Goal: Information Seeking & Learning: Learn about a topic

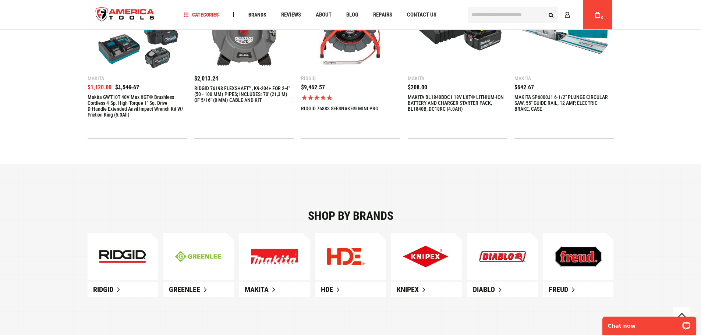
scroll to position [368, 0]
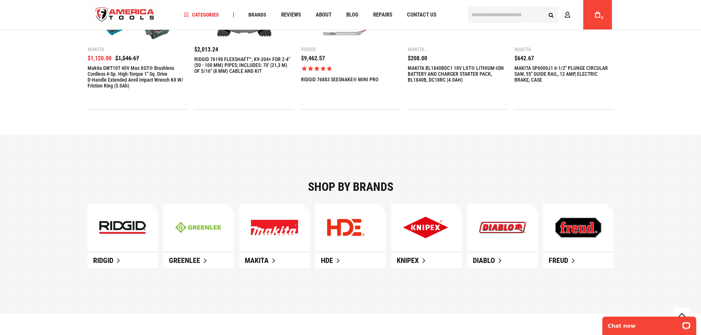
click at [117, 225] on img at bounding box center [122, 227] width 47 height 13
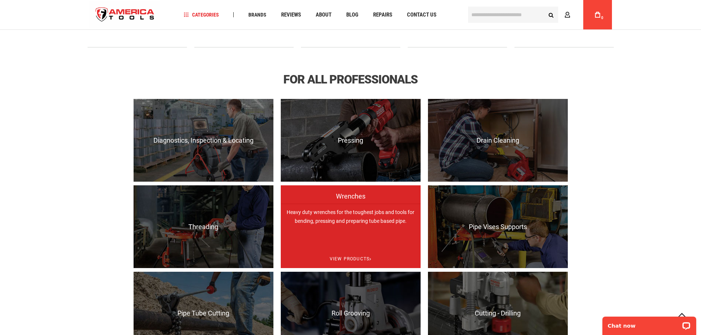
scroll to position [515, 0]
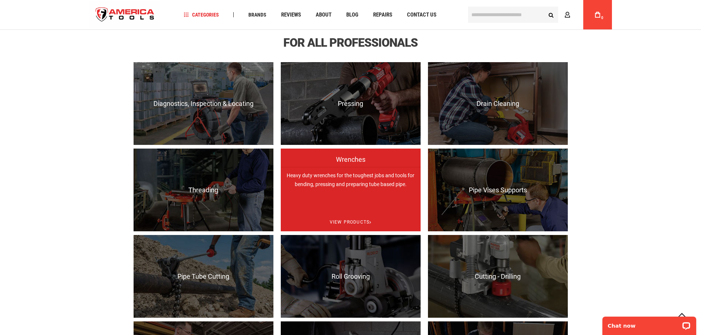
click at [354, 200] on p "Heavy duty wrenches for the toughest jobs and tools for bending, pressing and p…" at bounding box center [351, 208] width 140 height 83
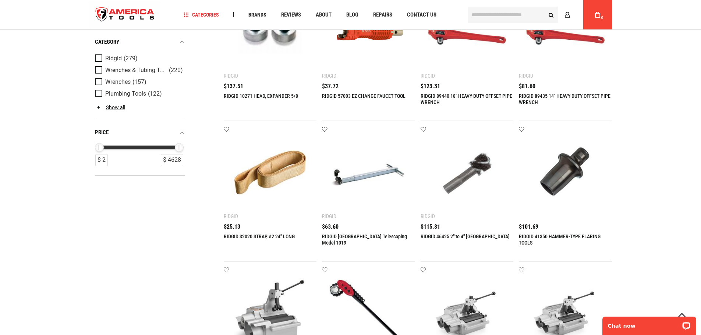
scroll to position [212, 0]
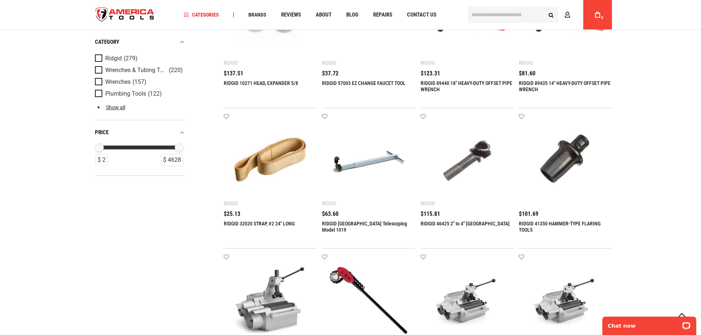
click at [364, 170] on img at bounding box center [368, 160] width 78 height 78
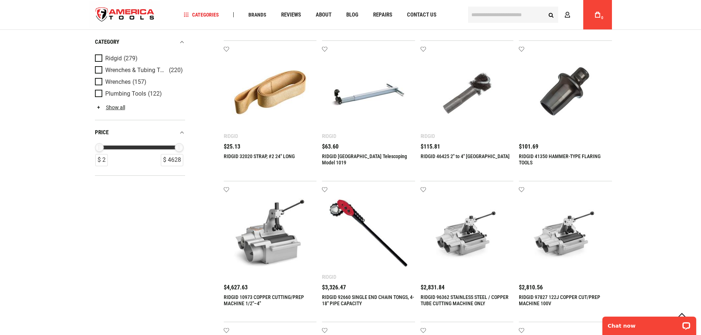
scroll to position [286, 0]
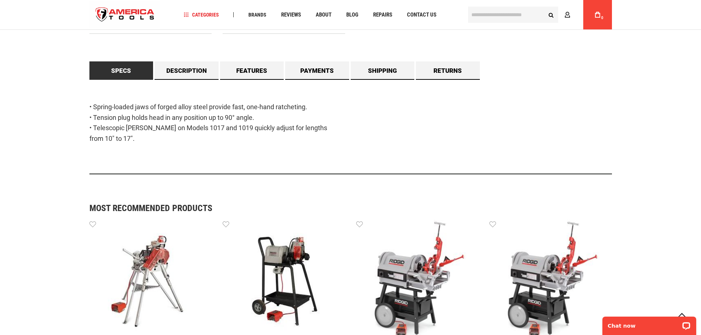
scroll to position [773, 0]
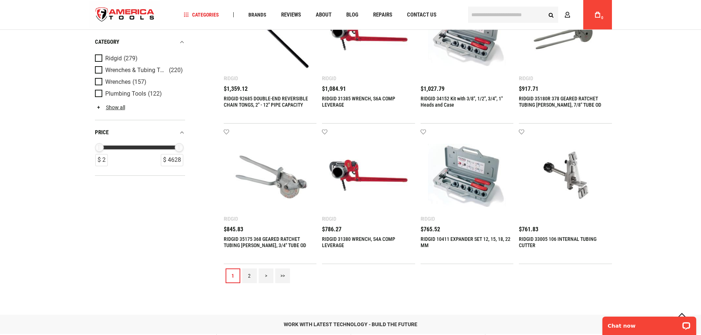
scroll to position [773, 0]
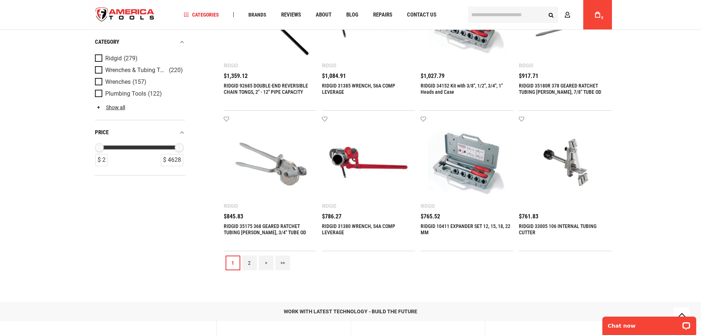
click at [249, 263] on link "2" at bounding box center [249, 263] width 15 height 15
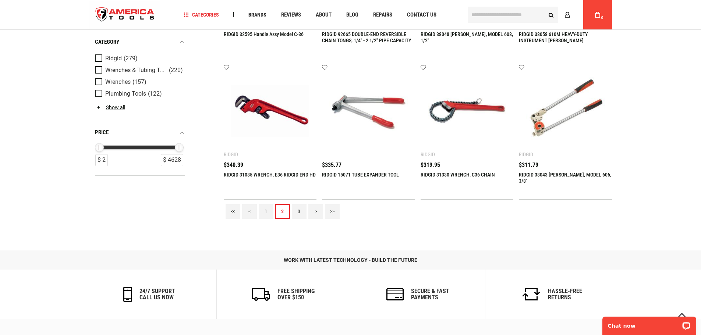
scroll to position [883, 0]
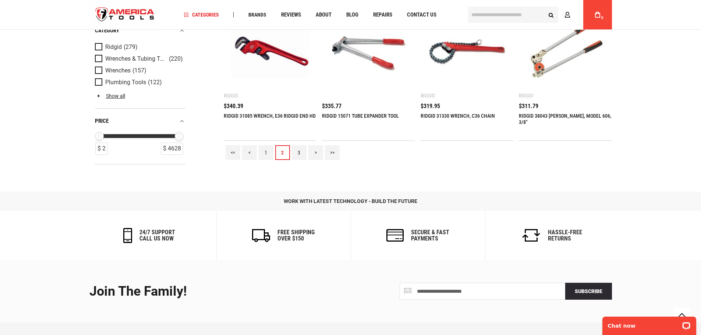
click at [251, 47] on img at bounding box center [270, 52] width 78 height 78
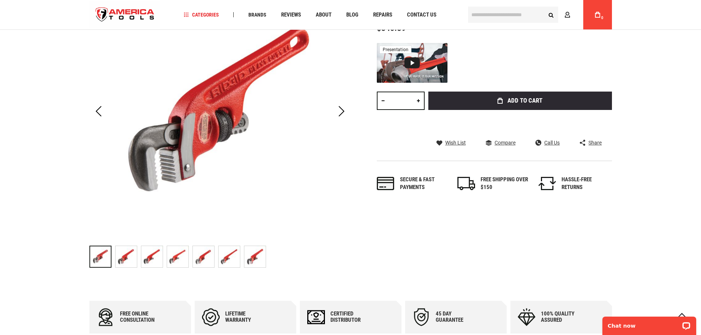
scroll to position [147, 0]
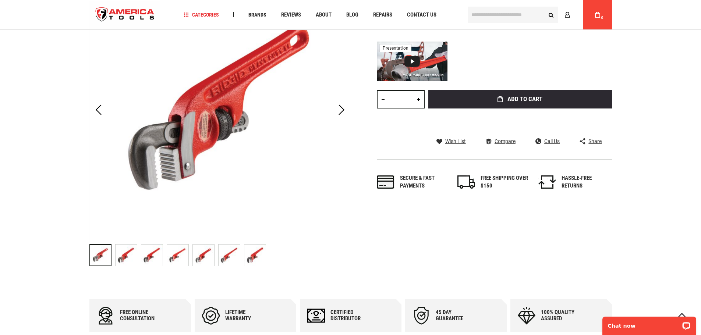
click at [198, 256] on img "RIDGID 31085 WRENCH, E36 RIDGID END HD" at bounding box center [203, 255] width 21 height 21
